Goal: Information Seeking & Learning: Learn about a topic

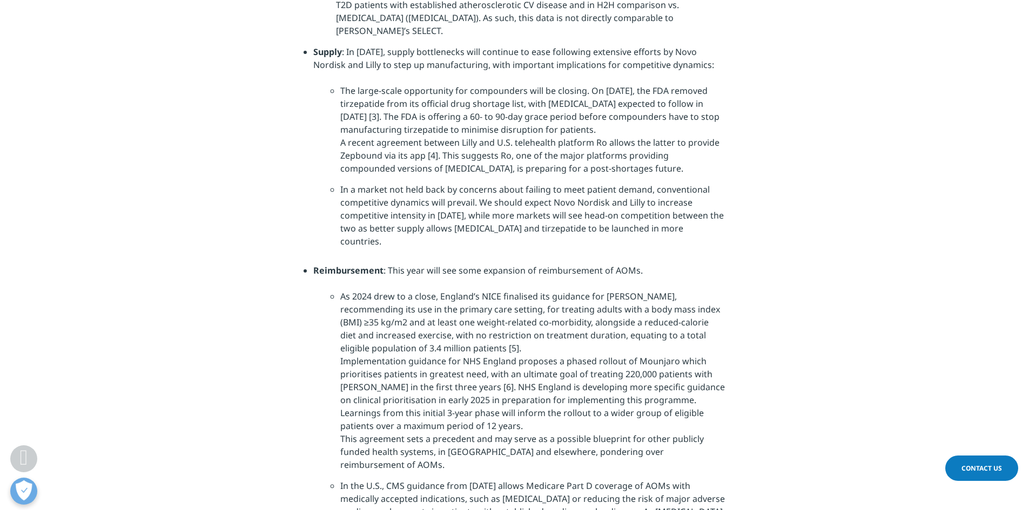
scroll to position [2592, 0]
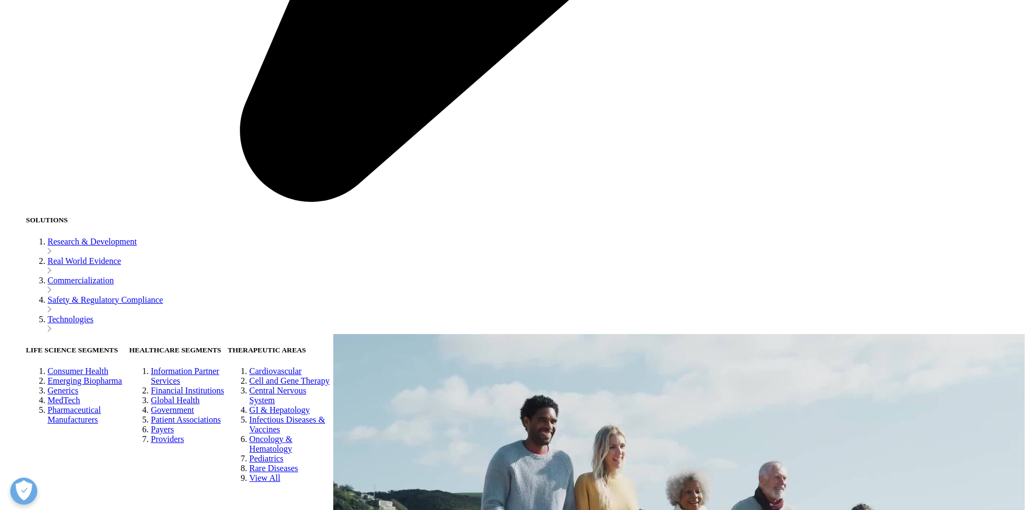
scroll to position [2322, 0]
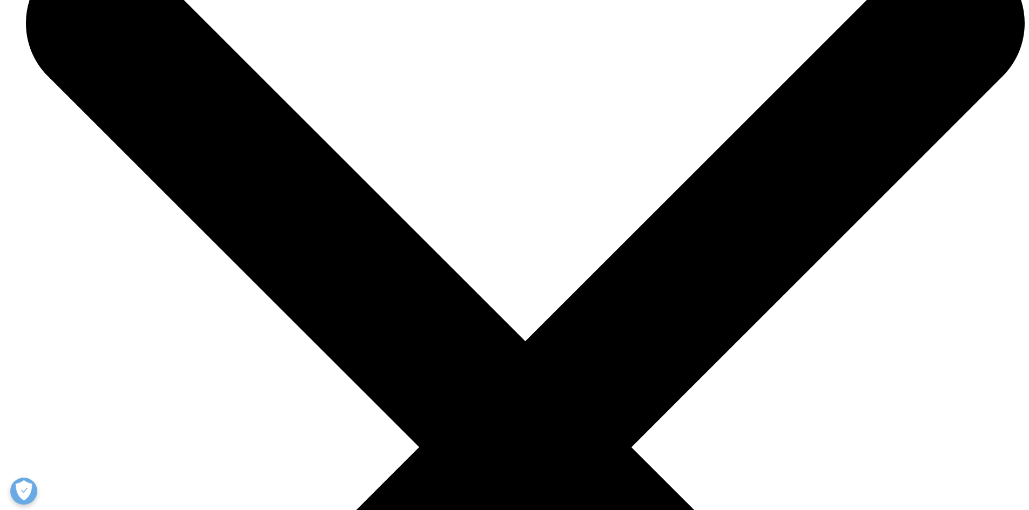
scroll to position [4589, 0]
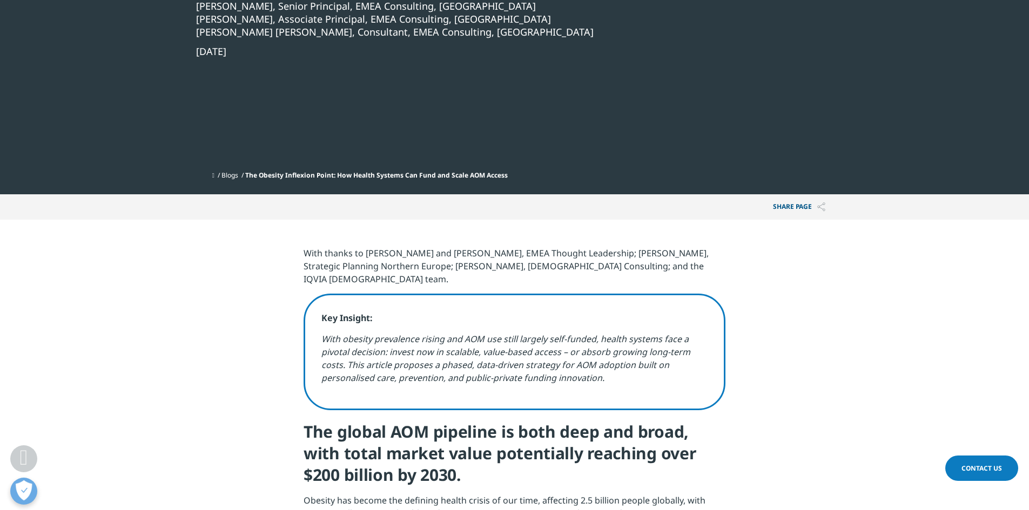
scroll to position [432, 0]
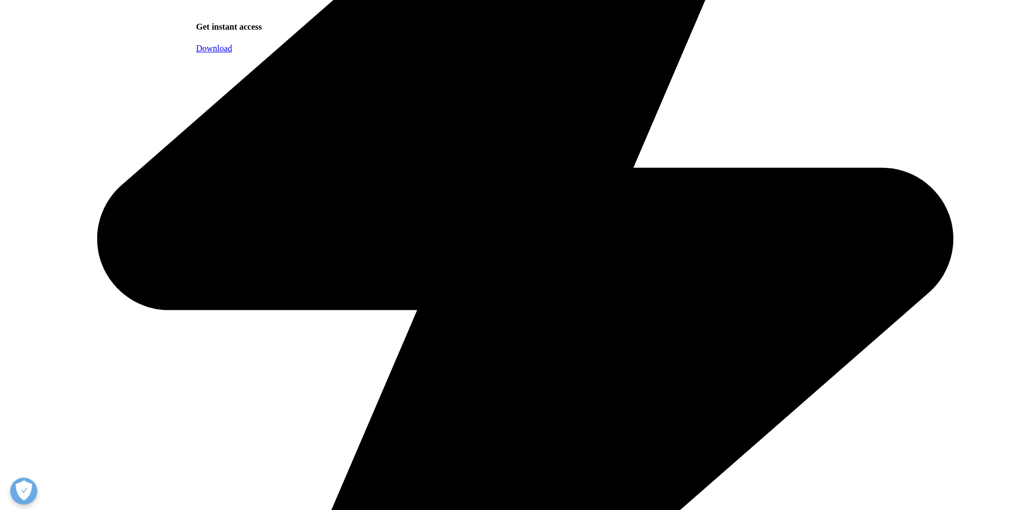
scroll to position [378, 0]
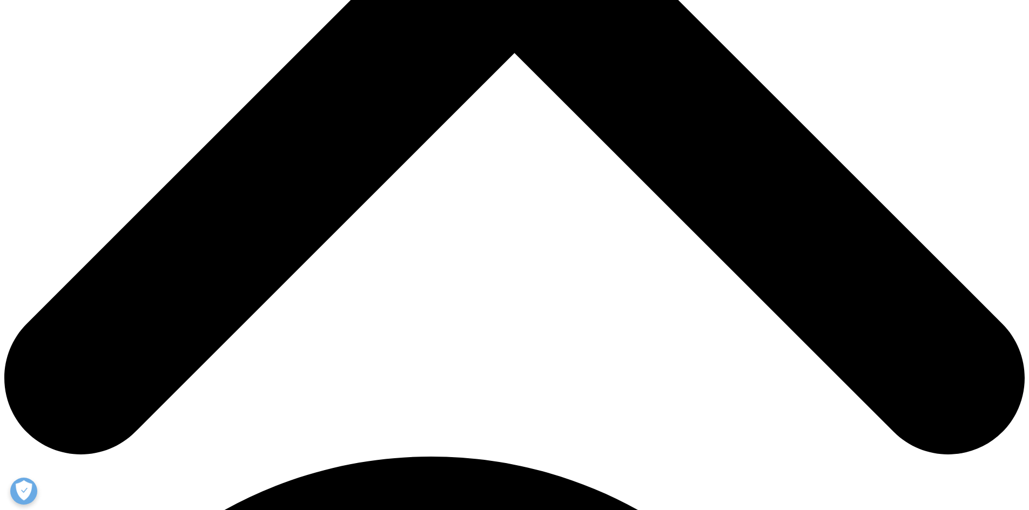
scroll to position [486, 0]
